Goal: Register for event/course

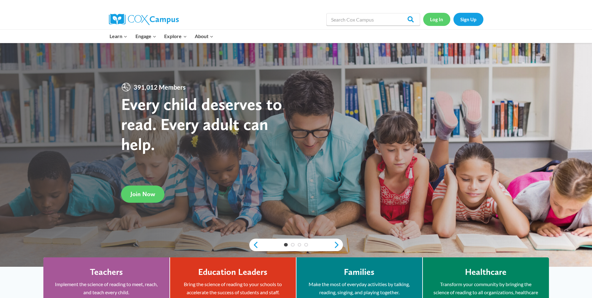
click at [444, 21] on link "Log In" at bounding box center [436, 19] width 27 height 13
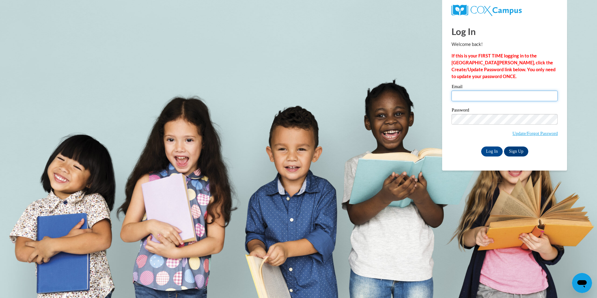
click at [518, 93] on input "Email" at bounding box center [504, 96] width 106 height 11
type input "ashleynicole8790@yahoo.com"
click at [481, 146] on input "Log In" at bounding box center [492, 151] width 22 height 10
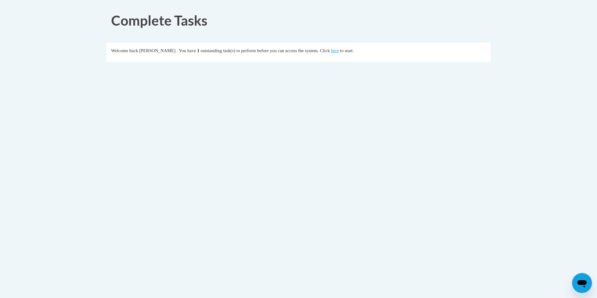
click at [350, 51] on div "Welcome back Ashley Reece . You have 1 outstanding task(s) to perform before yo…" at bounding box center [298, 50] width 375 height 7
click at [340, 52] on div "Welcome back Ashley Reece . You have 1 outstanding task(s) to perform before yo…" at bounding box center [298, 50] width 375 height 7
click at [339, 52] on link "here" at bounding box center [335, 50] width 8 height 5
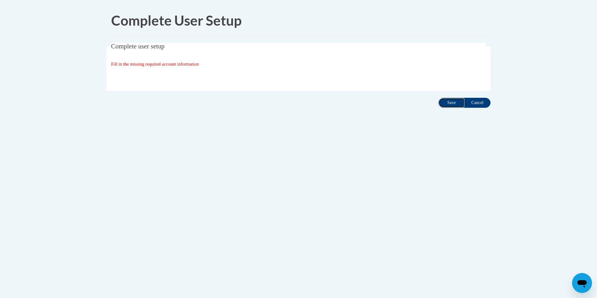
click at [449, 103] on input "Save" at bounding box center [451, 103] width 26 height 10
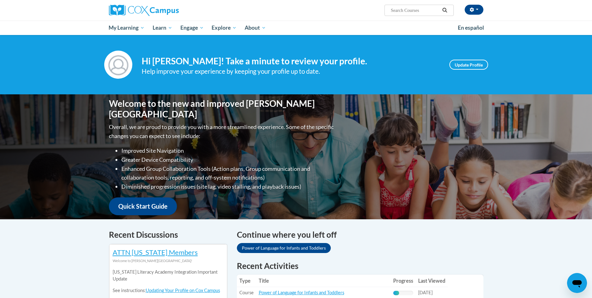
click at [426, 12] on input "Search..." at bounding box center [415, 10] width 50 height 7
type input "emergent literacy"
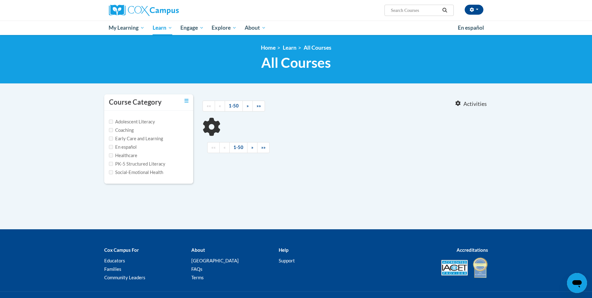
type input "emergent literacy"
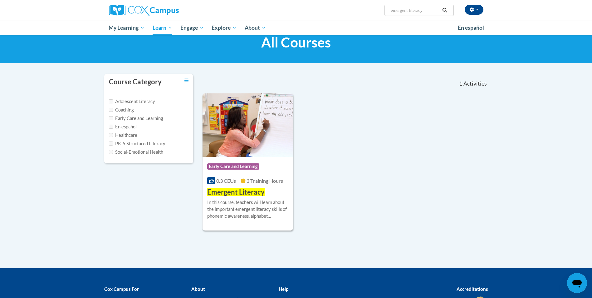
scroll to position [31, 0]
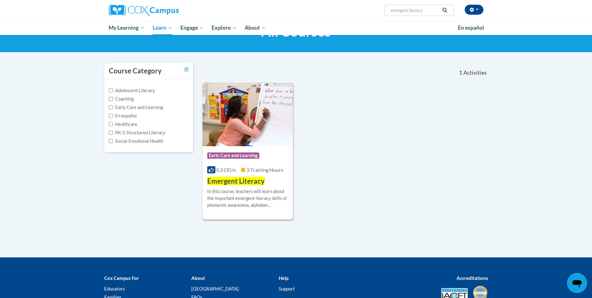
click at [247, 111] on img at bounding box center [248, 114] width 91 height 64
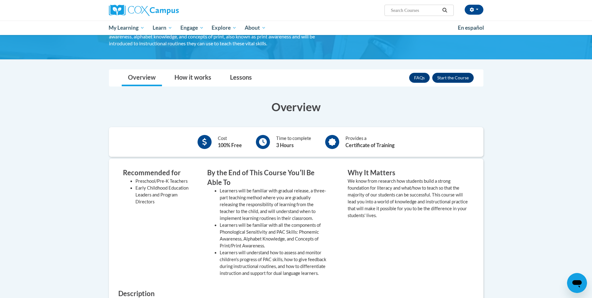
scroll to position [62, 0]
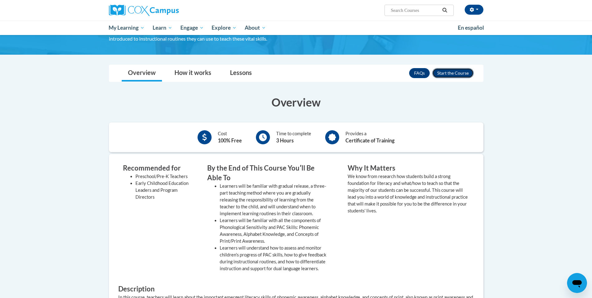
click at [458, 72] on button "Enroll" at bounding box center [453, 73] width 42 height 10
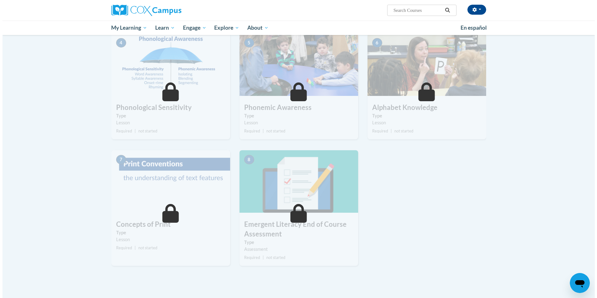
scroll to position [94, 0]
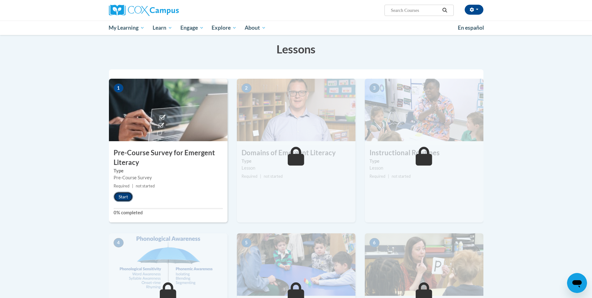
click at [127, 197] on button "Start" at bounding box center [123, 197] width 19 height 10
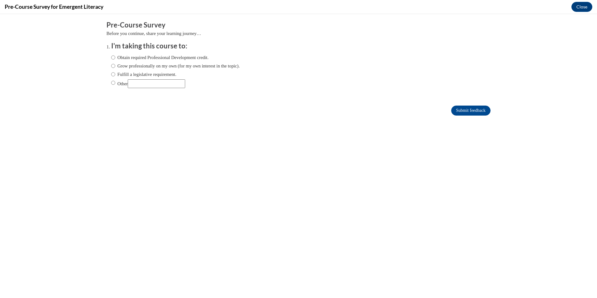
scroll to position [0, 0]
click at [111, 57] on input "Obtain required Professional Development credit." at bounding box center [113, 57] width 4 height 7
radio input "true"
click at [468, 110] on input "Submit feedback" at bounding box center [470, 111] width 39 height 10
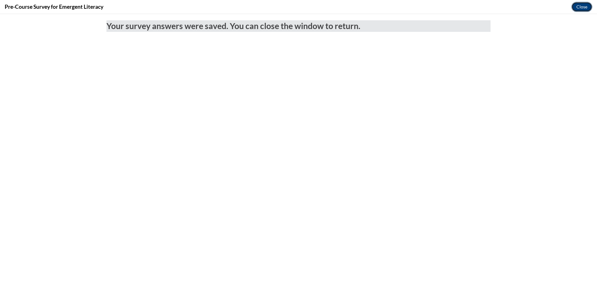
click at [581, 10] on button "Close" at bounding box center [581, 7] width 21 height 10
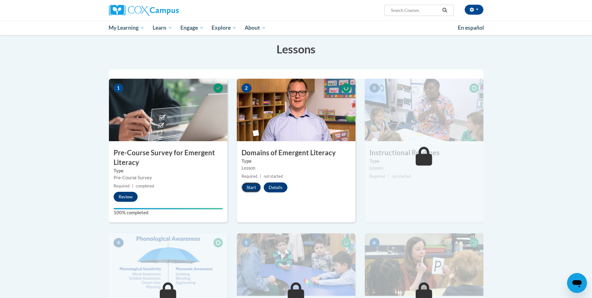
click at [249, 187] on button "Start" at bounding box center [251, 187] width 19 height 10
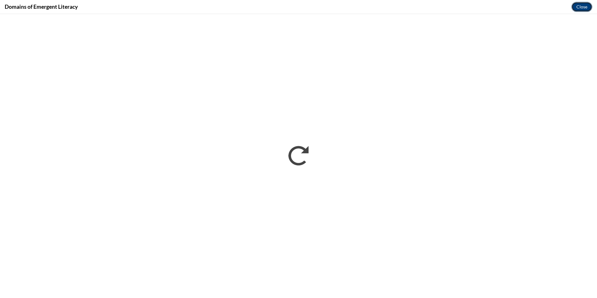
click at [582, 5] on button "Close" at bounding box center [581, 7] width 21 height 10
